Goal: Navigation & Orientation: Find specific page/section

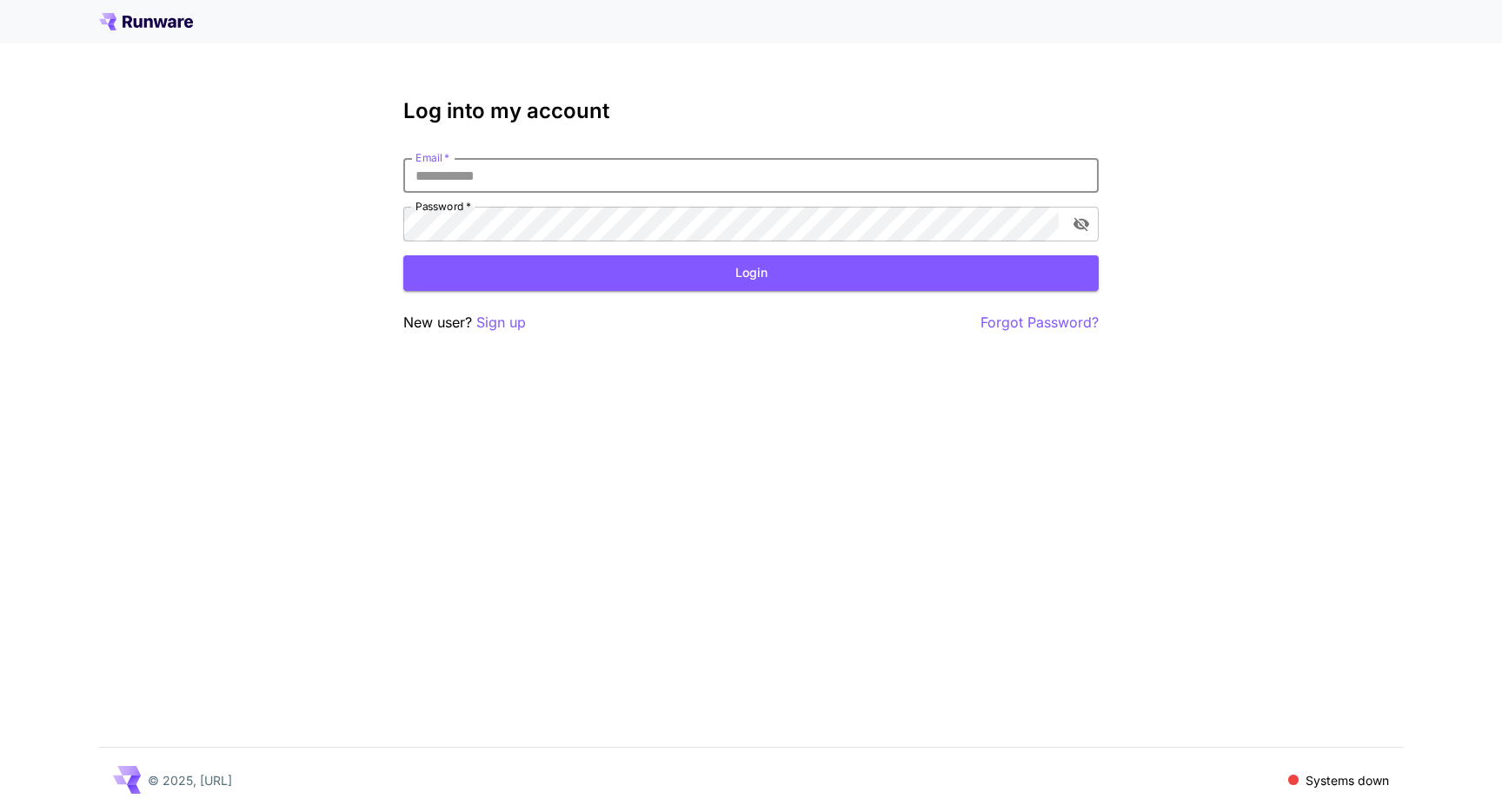
click at [671, 169] on input "Email   *" at bounding box center [750, 175] width 695 height 35
click at [0, 811] on com-1password-button at bounding box center [0, 812] width 0 height 0
type input "**********"
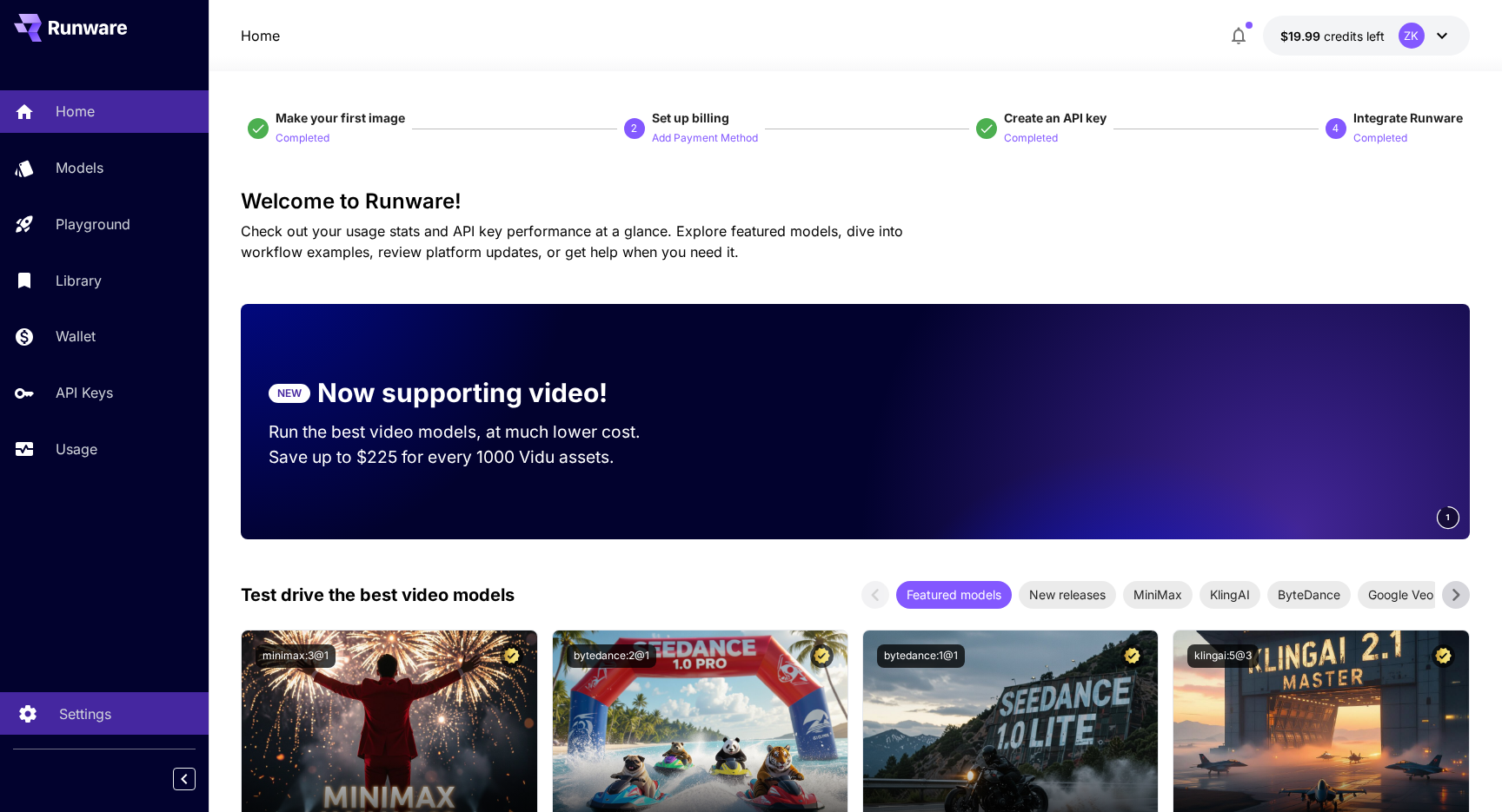
click at [84, 706] on p "Settings" at bounding box center [85, 713] width 52 height 20
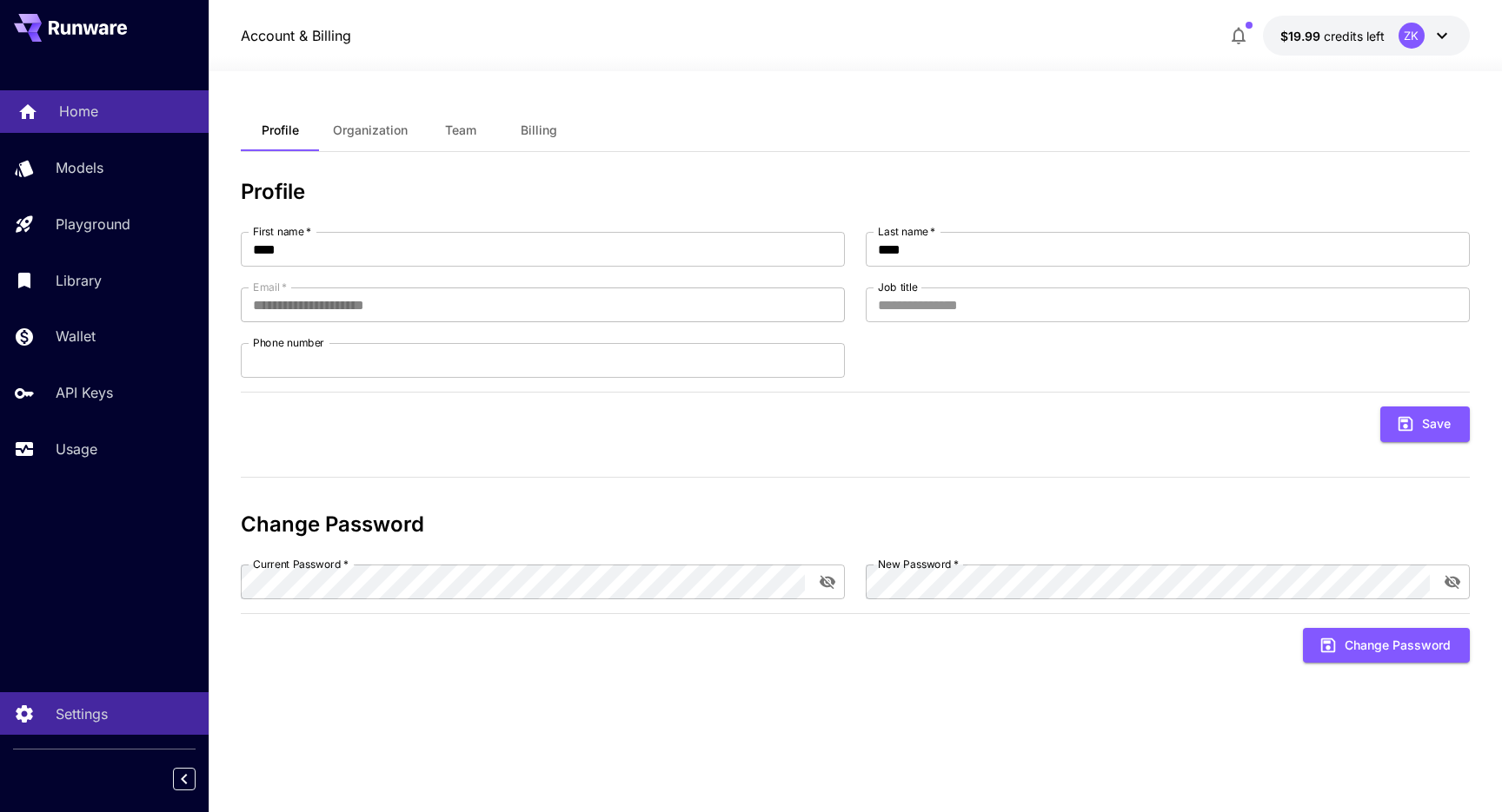
click at [85, 116] on p "Home" at bounding box center [79, 111] width 39 height 20
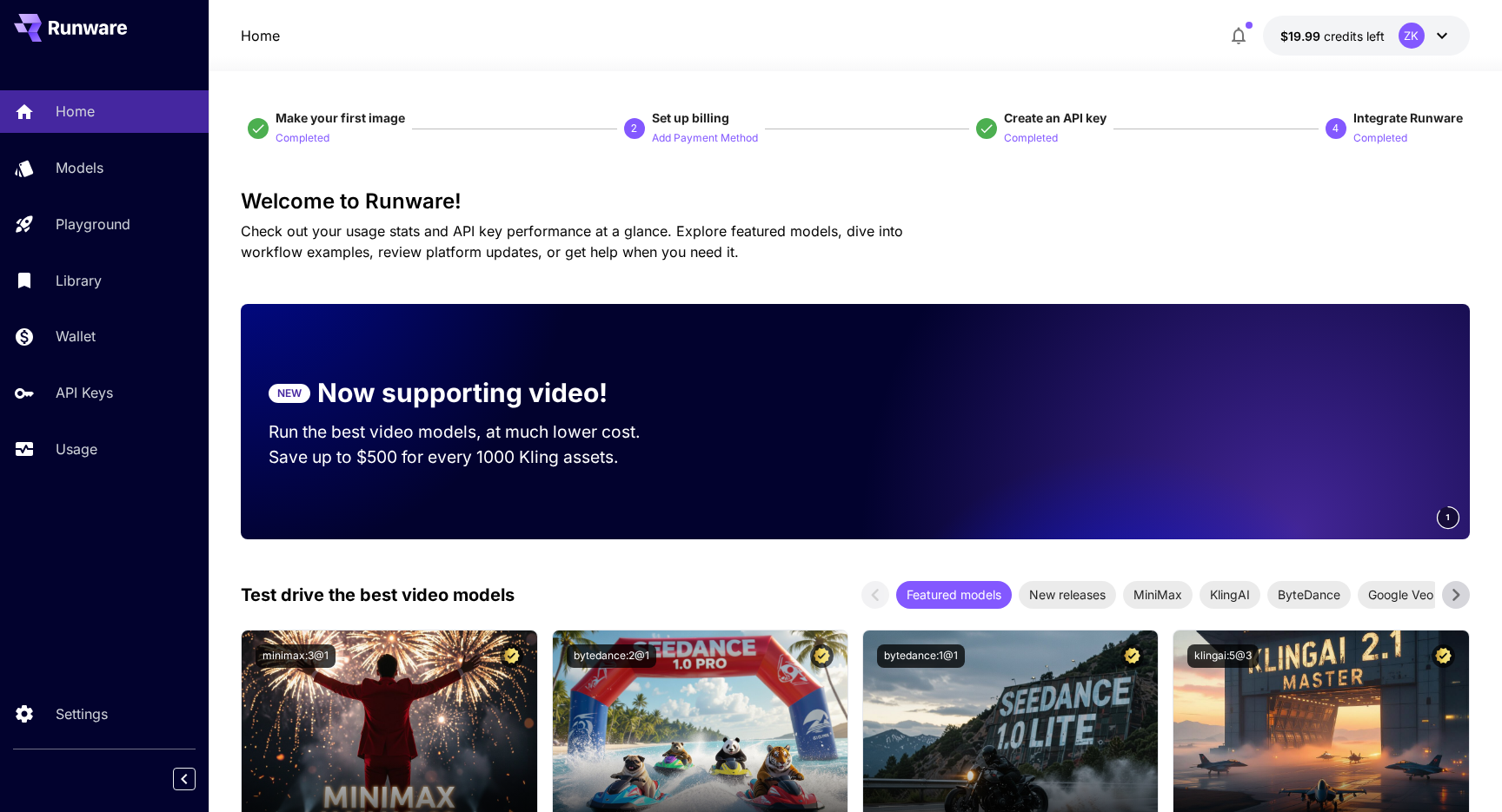
click at [1452, 33] on button "$19.99 credits left ZK" at bounding box center [1366, 35] width 207 height 40
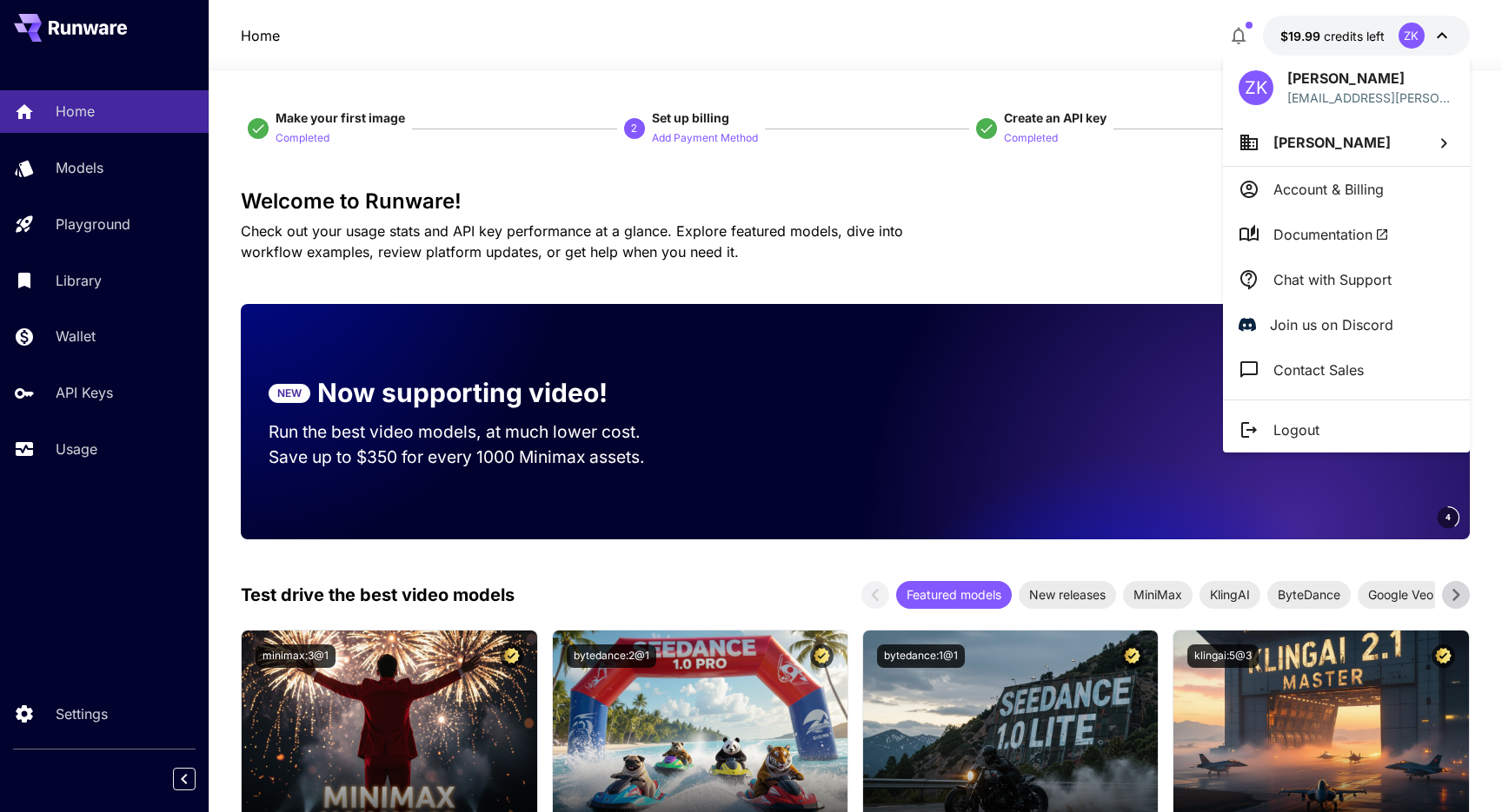
click at [1033, 20] on div at bounding box center [751, 406] width 1502 height 812
